Goal: Transaction & Acquisition: Purchase product/service

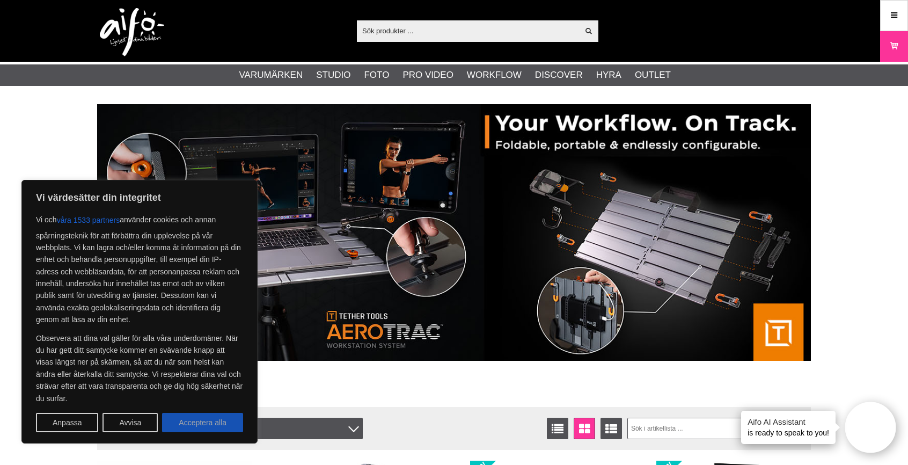
click at [199, 420] on button "Acceptera alla" at bounding box center [202, 422] width 81 height 19
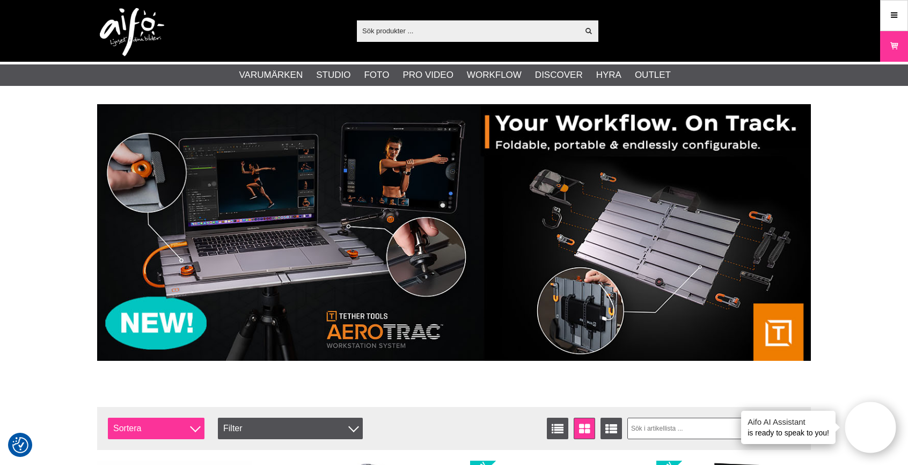
checkbox input "true"
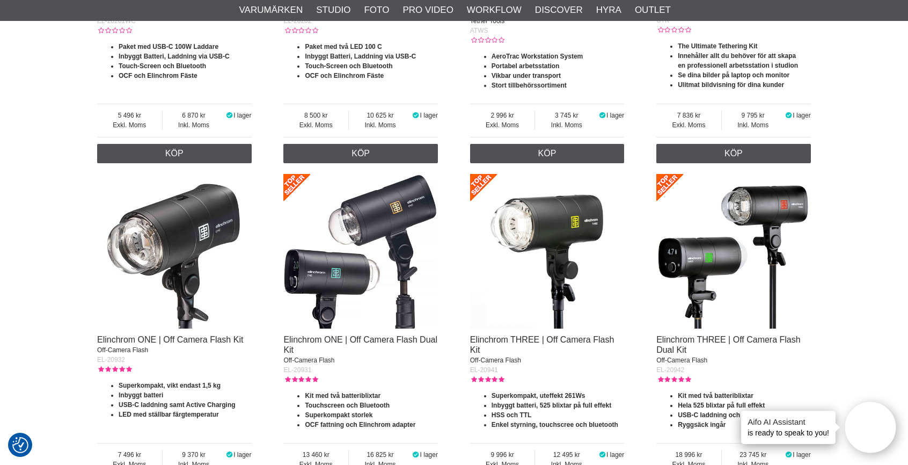
scroll to position [607, 0]
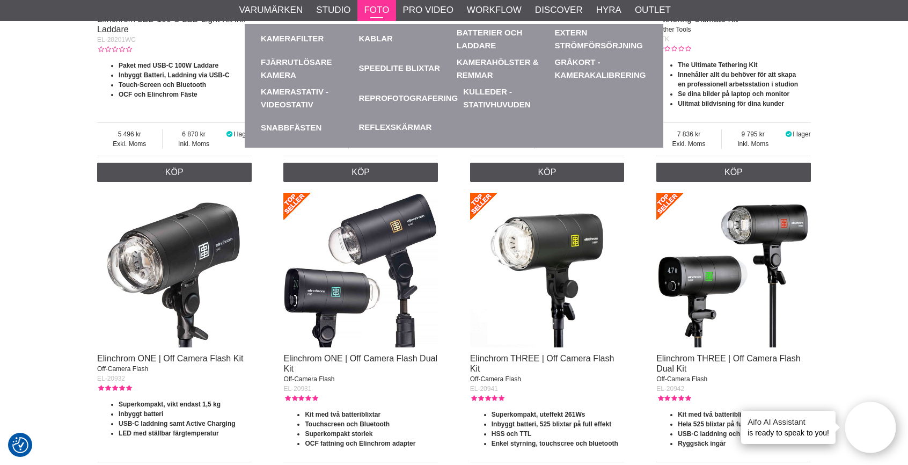
click at [374, 12] on link "Foto" at bounding box center [376, 10] width 25 height 14
